Goal: Transaction & Acquisition: Purchase product/service

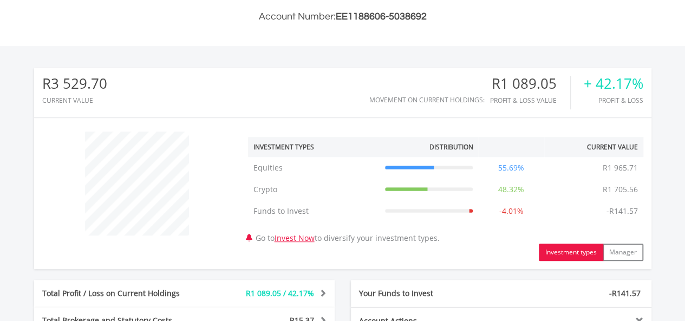
scroll to position [288, 0]
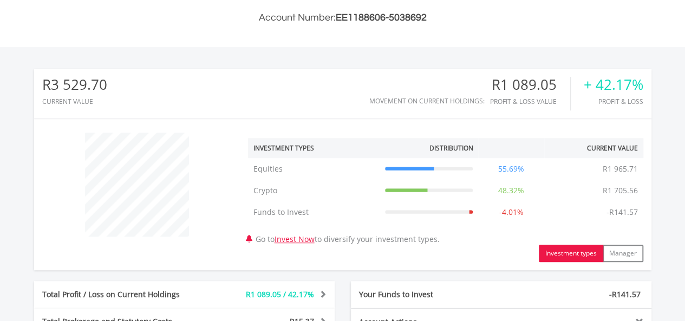
click at [571, 249] on button "Investment types" at bounding box center [571, 253] width 64 height 17
click at [564, 252] on button "Investment types" at bounding box center [571, 253] width 64 height 17
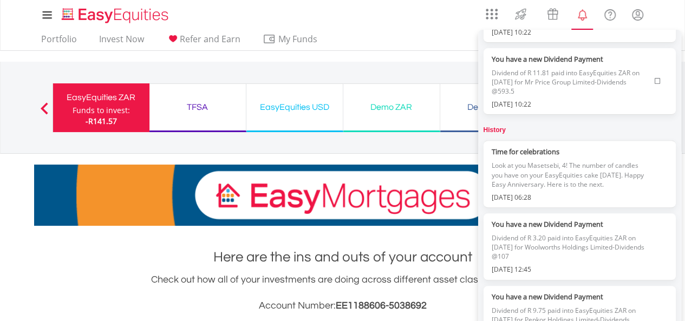
scroll to position [163, 0]
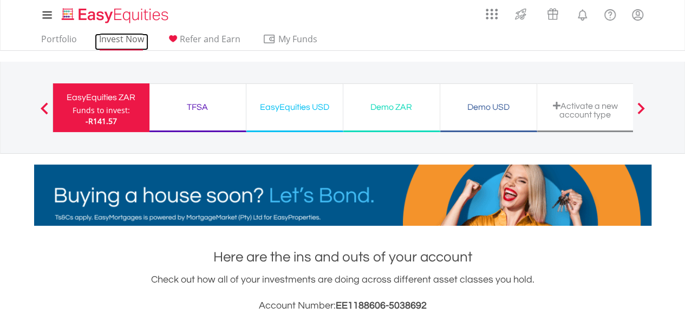
click at [113, 38] on link "Invest Now" at bounding box center [122, 42] width 54 height 17
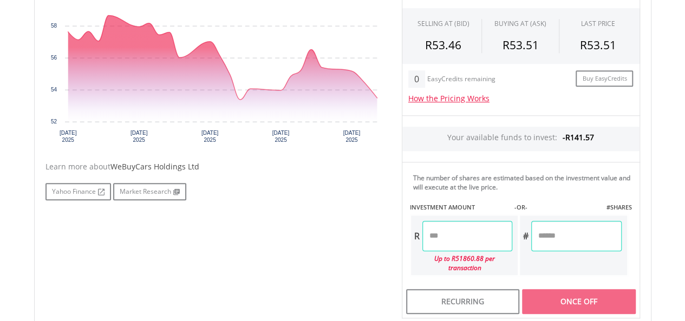
scroll to position [400, 0]
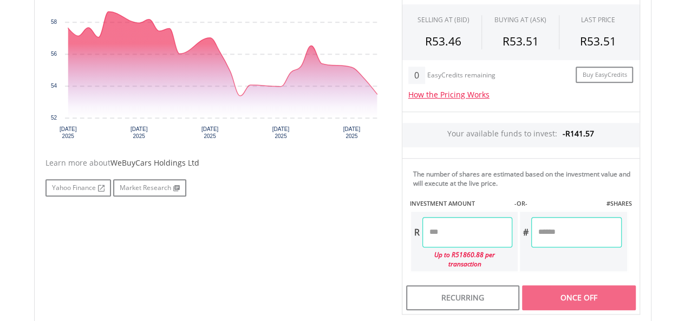
click at [436, 227] on input "number" at bounding box center [467, 232] width 90 height 30
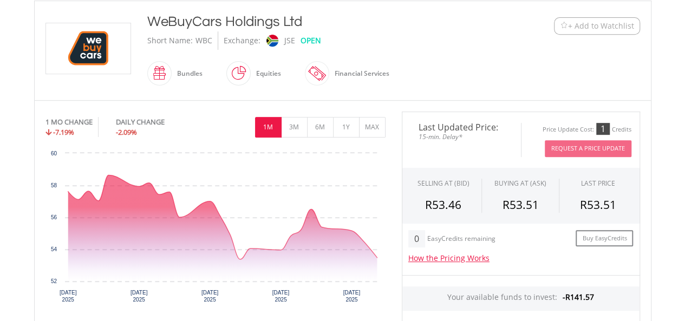
scroll to position [230, 0]
